Goal: Register for event/course

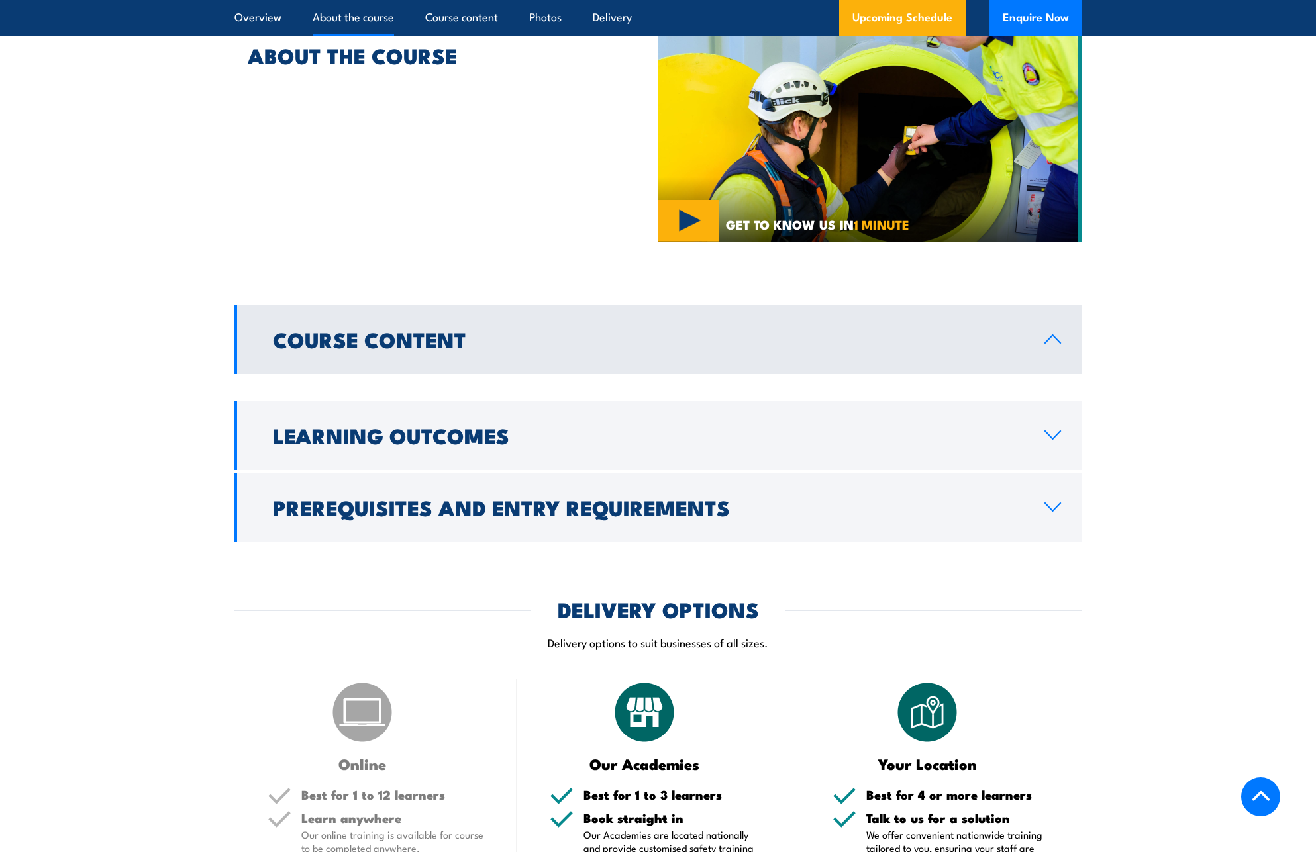
scroll to position [861, 0]
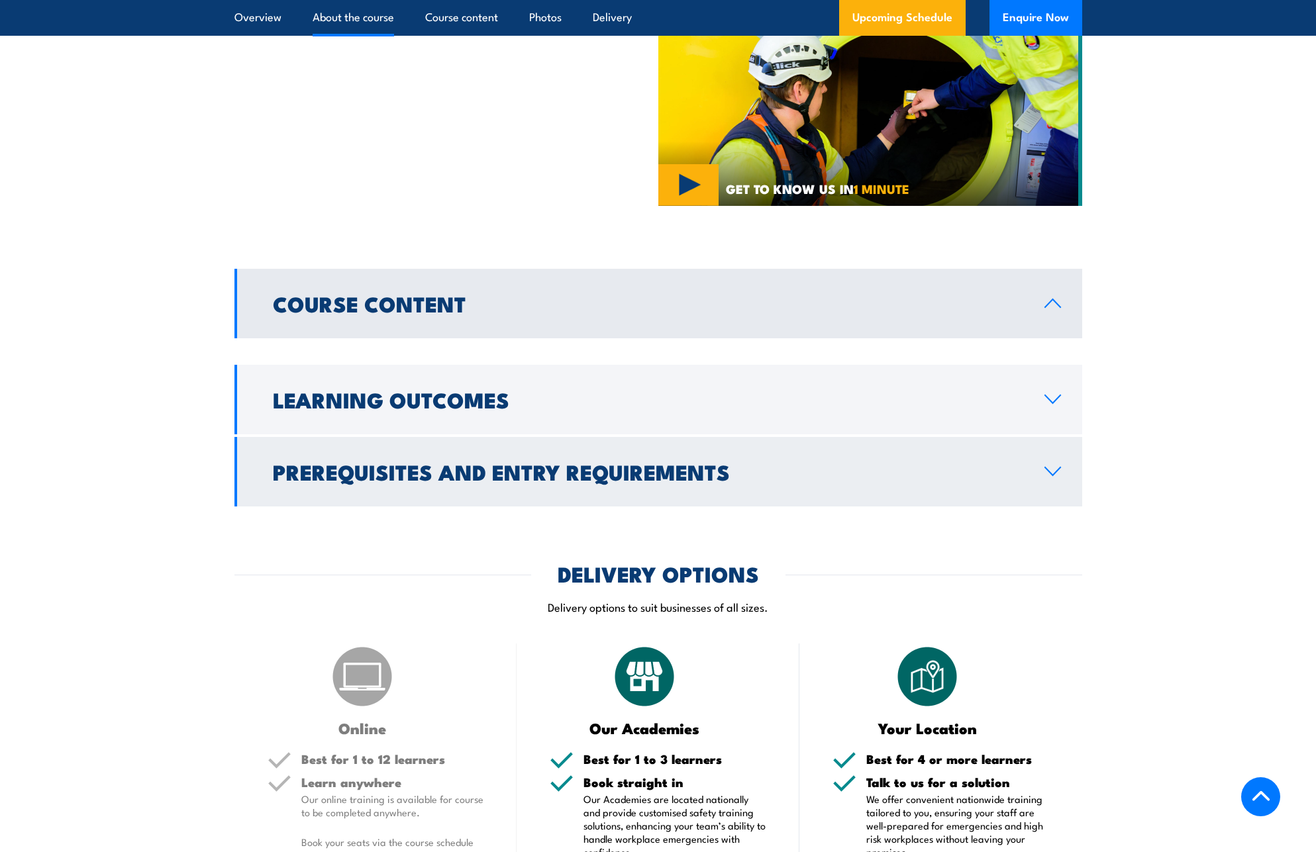
click at [404, 468] on h2 "Prerequisites and Entry Requirements" at bounding box center [648, 471] width 750 height 19
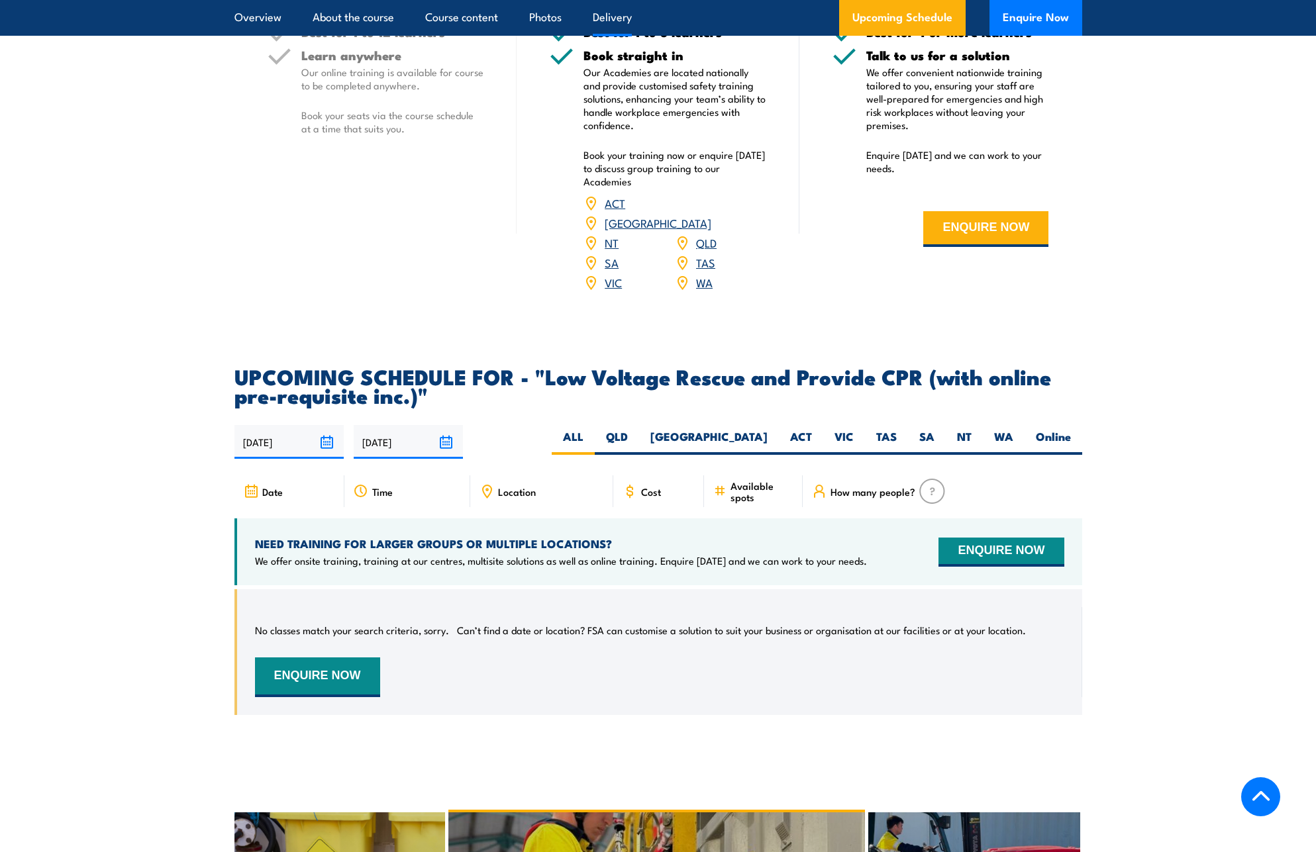
scroll to position [1590, 0]
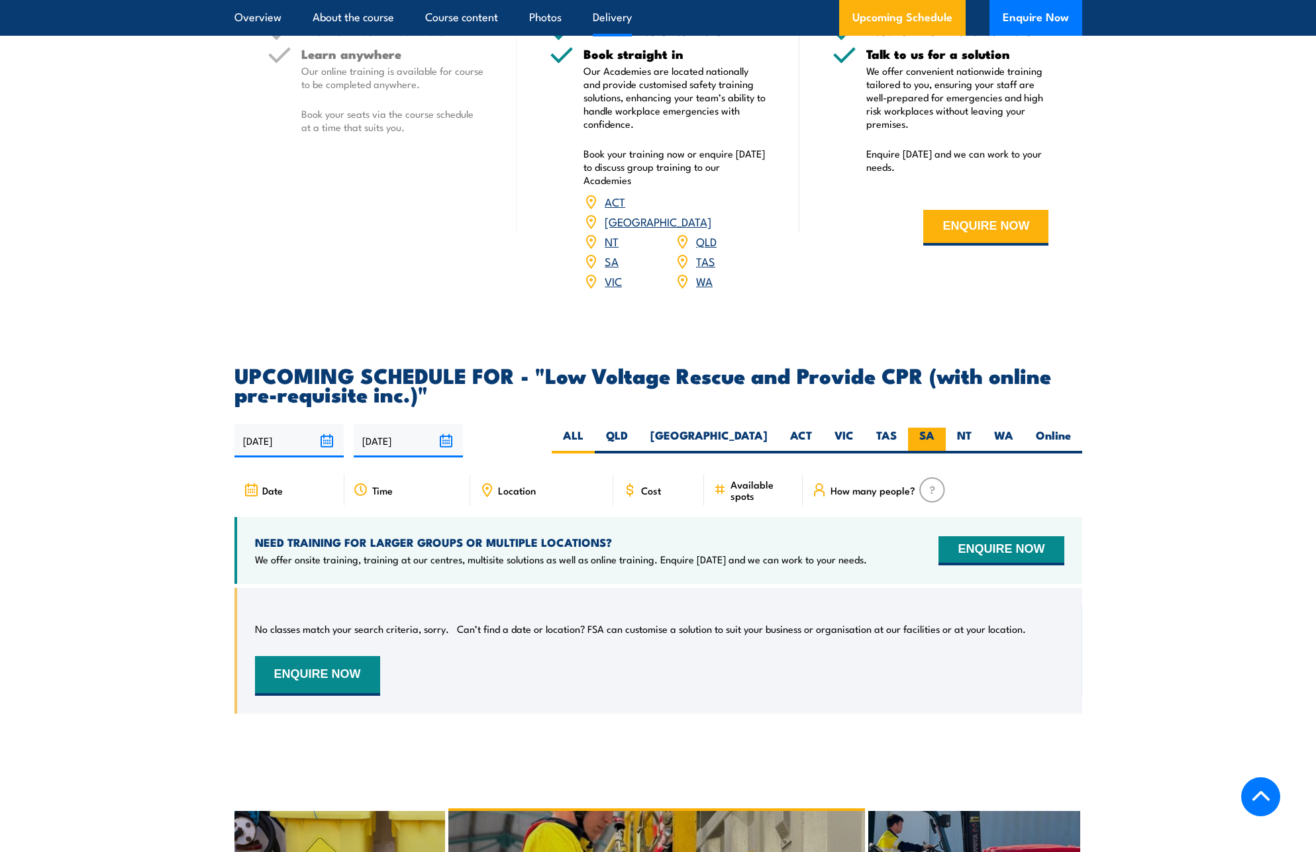
click at [926, 428] on label "SA" at bounding box center [927, 441] width 38 height 26
click at [935, 428] on input "SA" at bounding box center [939, 432] width 9 height 9
radio input "true"
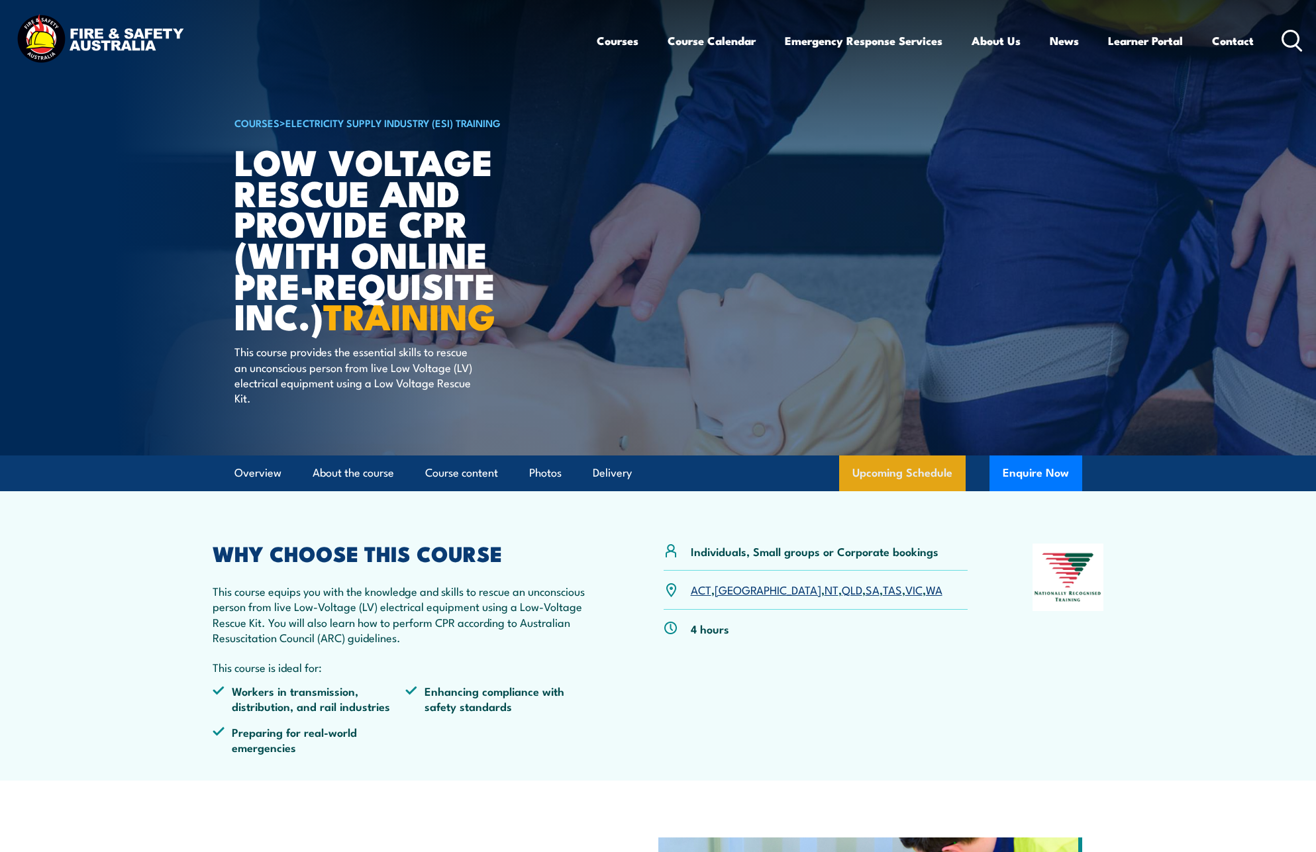
click at [882, 466] on link "Upcoming Schedule" at bounding box center [902, 474] width 127 height 36
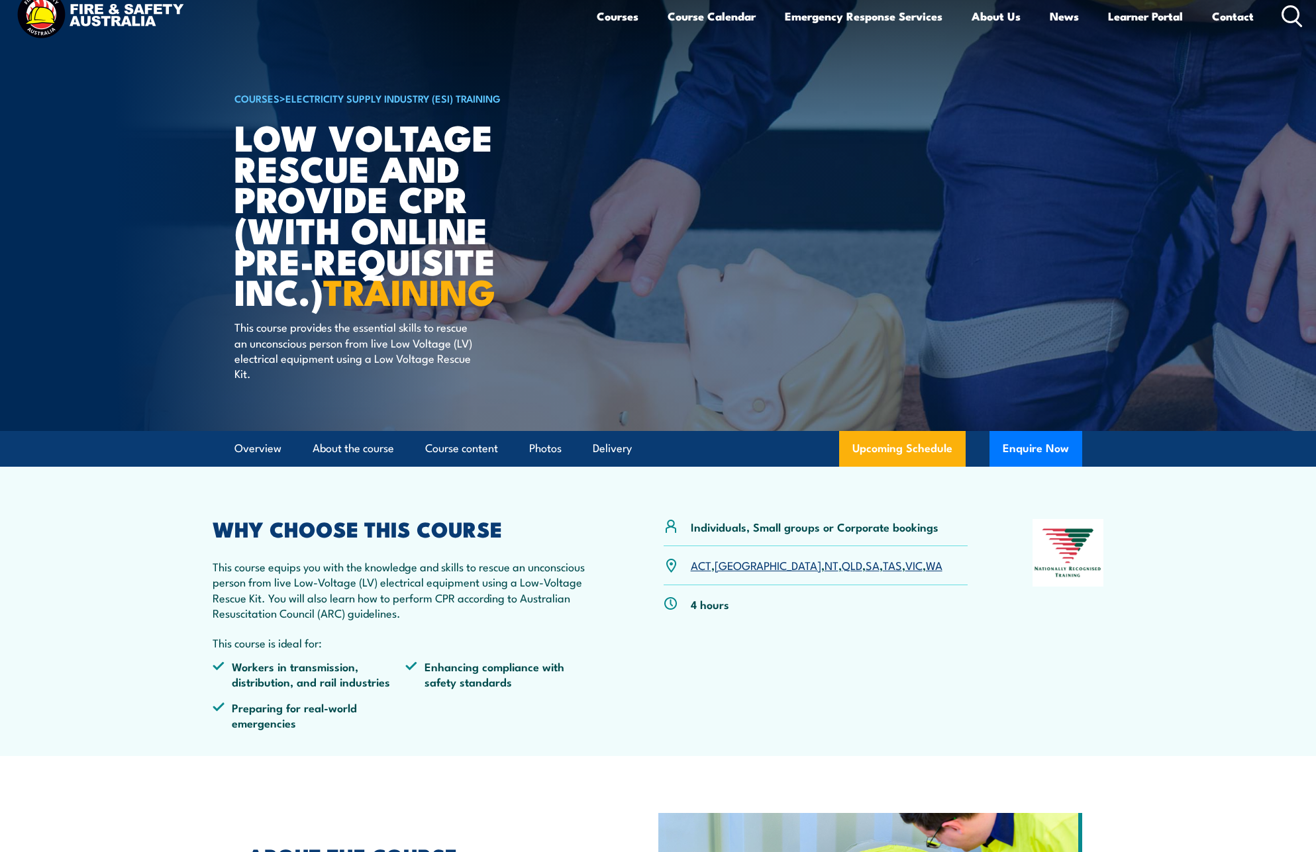
scroll to position [15, 0]
